Goal: Task Accomplishment & Management: Use online tool/utility

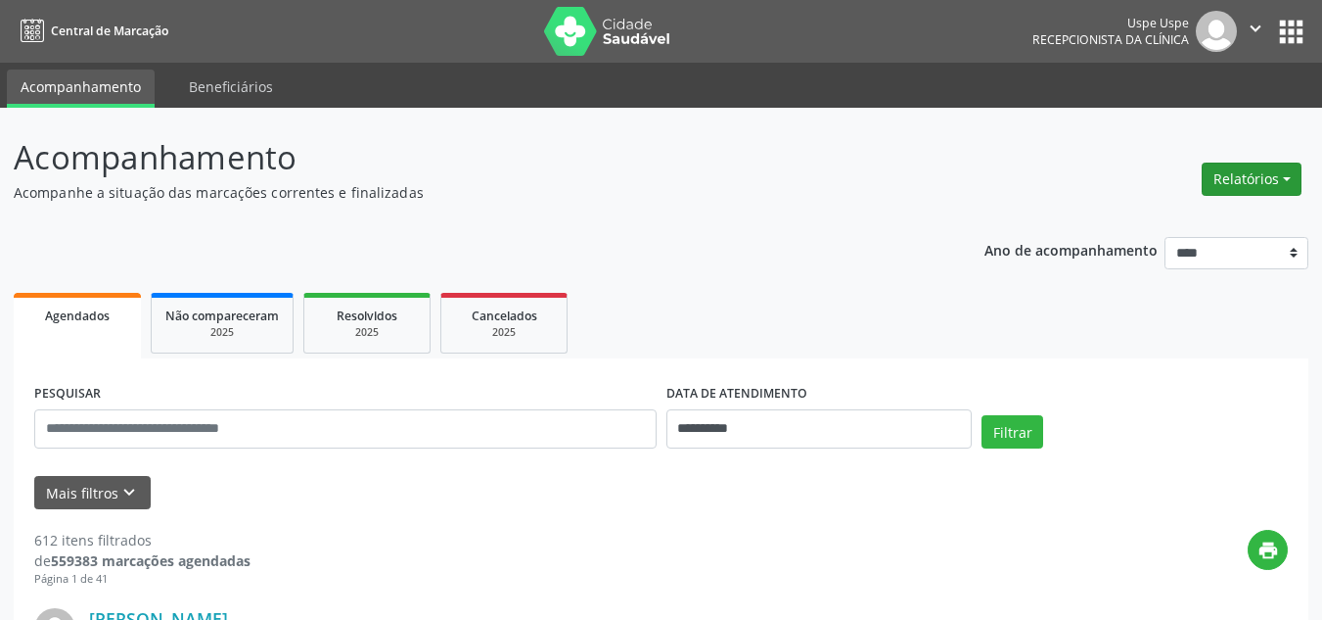
click at [1225, 183] on button "Relatórios" at bounding box center [1252, 178] width 100 height 33
click at [1135, 217] on link "Agendamentos" at bounding box center [1195, 221] width 210 height 27
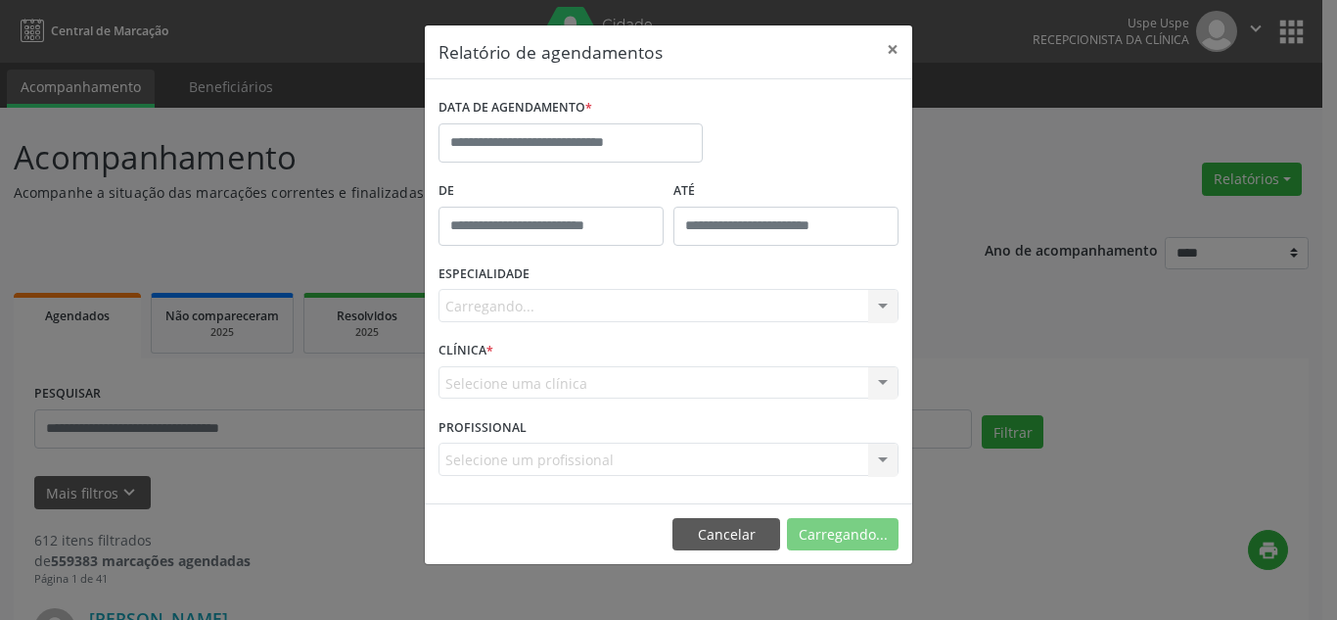
click at [577, 127] on div "DATA DE AGENDAMENTO *" at bounding box center [571, 128] width 264 height 70
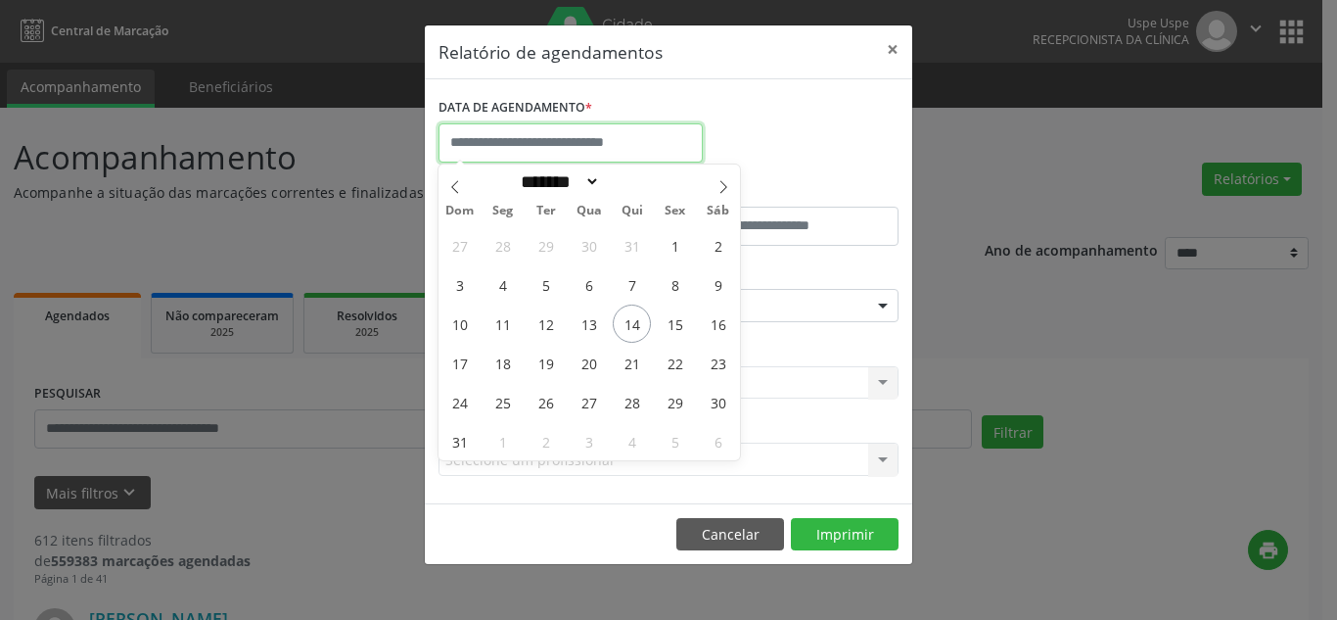
click at [578, 137] on input "text" at bounding box center [571, 142] width 264 height 39
click at [643, 321] on span "14" at bounding box center [632, 323] width 38 height 38
type input "**********"
click at [643, 321] on span "14" at bounding box center [632, 323] width 38 height 38
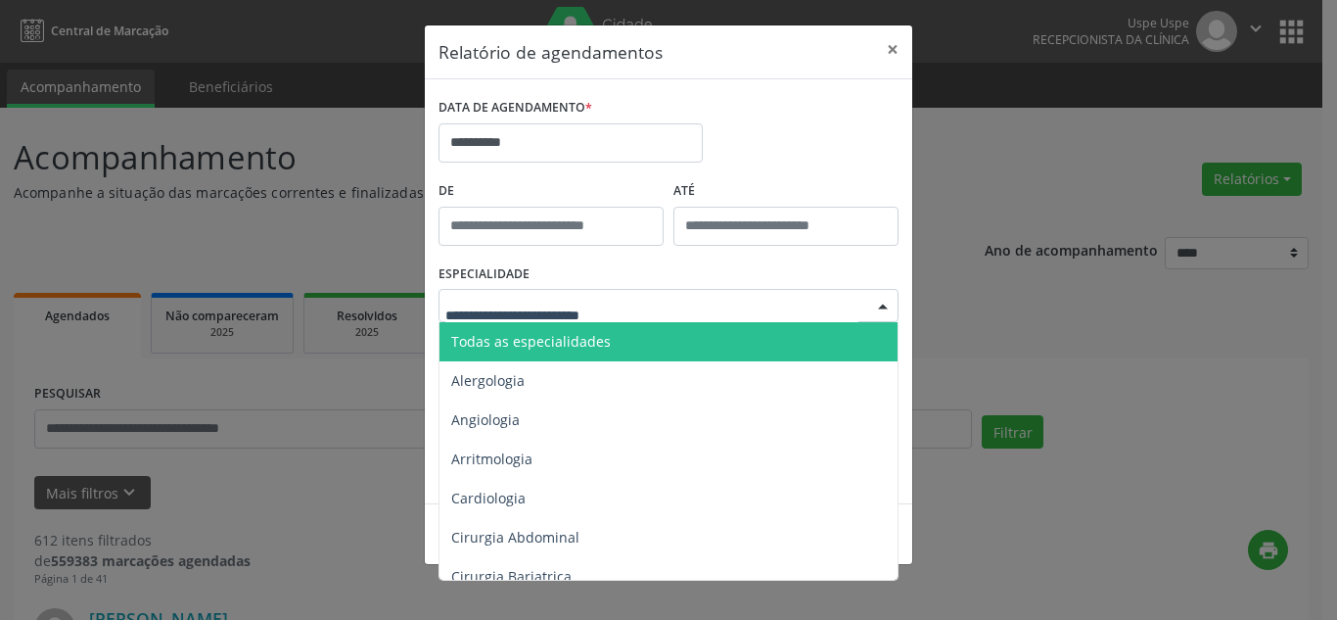
click at [605, 341] on span "Todas as especialidades" at bounding box center [531, 341] width 160 height 19
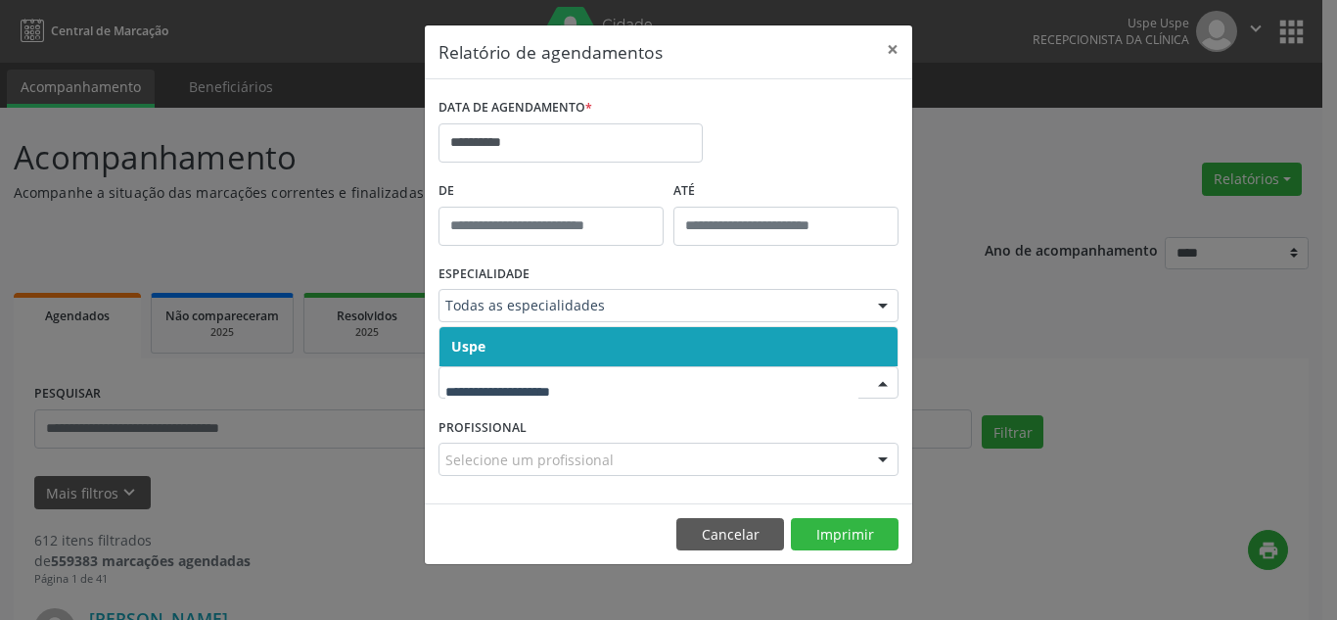
click at [561, 344] on span "Uspe" at bounding box center [669, 346] width 458 height 39
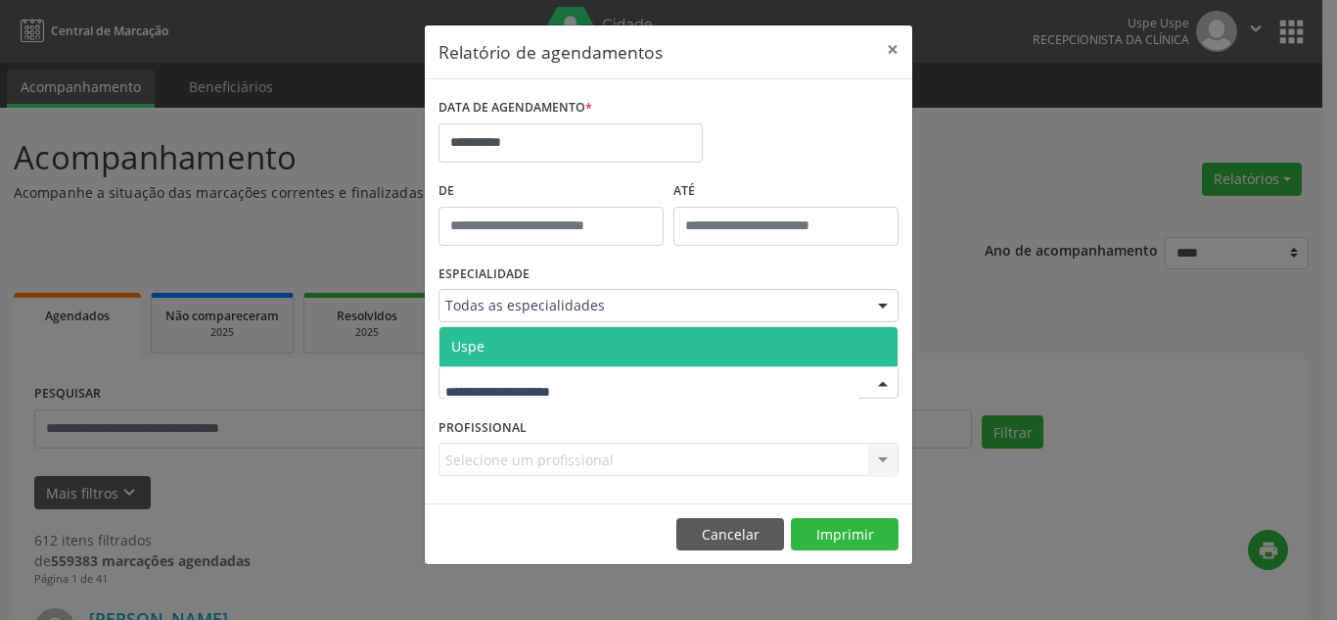
drag, startPoint x: 551, startPoint y: 377, endPoint x: 558, endPoint y: 354, distance: 23.5
click at [561, 345] on span "Uspe" at bounding box center [669, 346] width 458 height 39
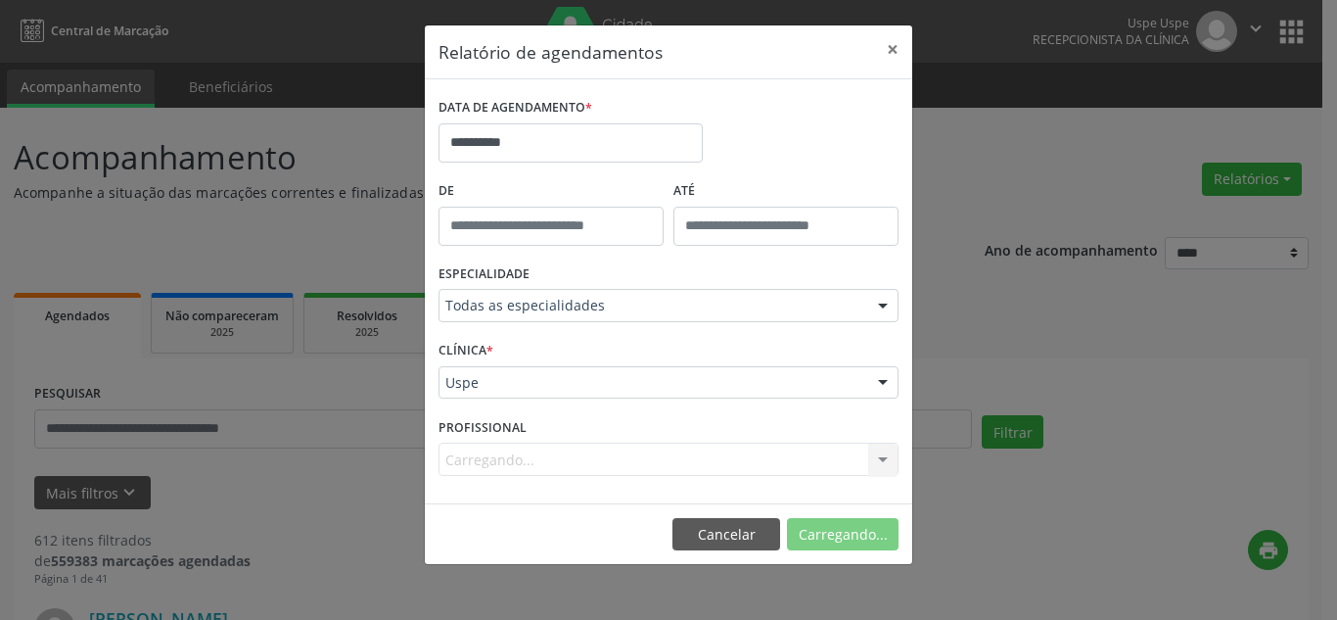
click at [620, 450] on div "Carregando... Nenhum resultado encontrado para: " " Não há nenhuma opção para s…" at bounding box center [669, 458] width 460 height 33
click at [625, 457] on div "Selecione um profissional" at bounding box center [669, 458] width 460 height 33
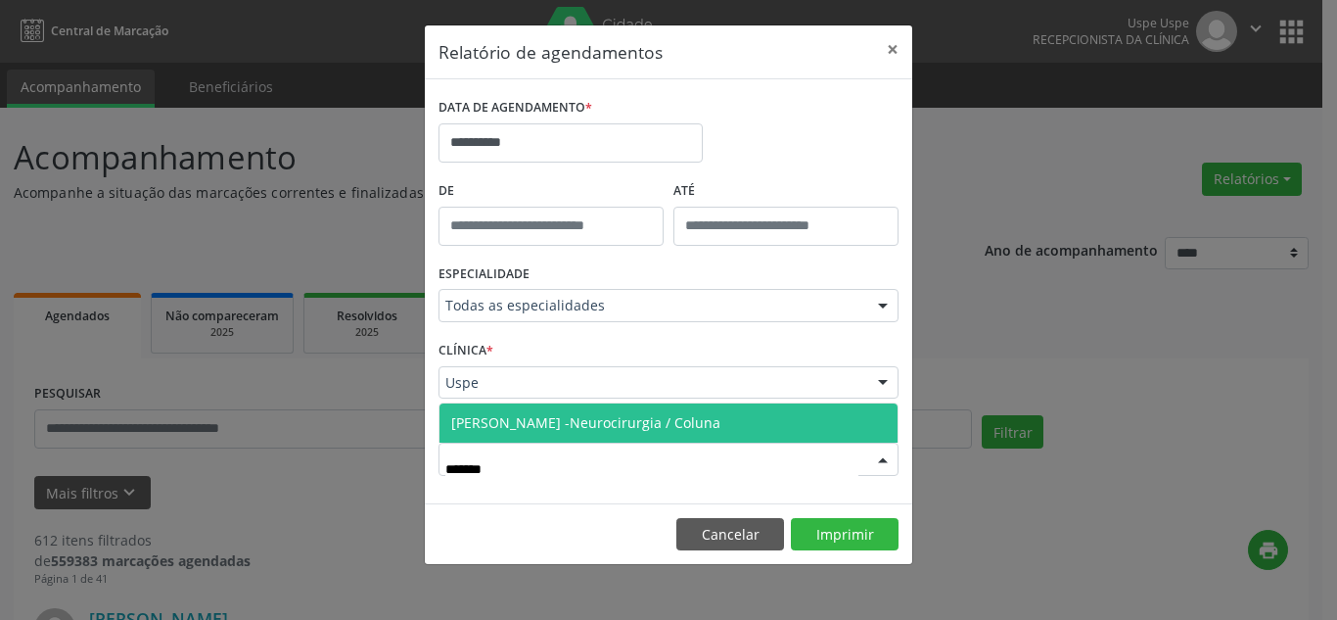
type input "********"
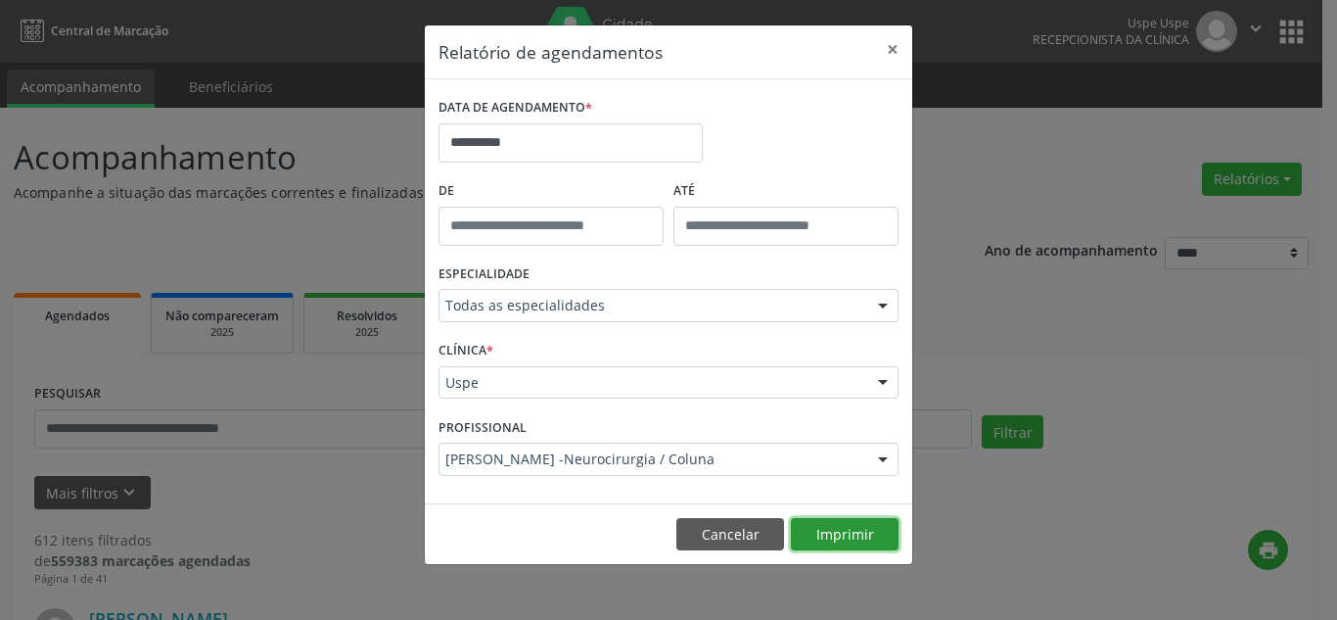
click at [848, 534] on button "Imprimir" at bounding box center [845, 534] width 108 height 33
